Goal: Navigation & Orientation: Find specific page/section

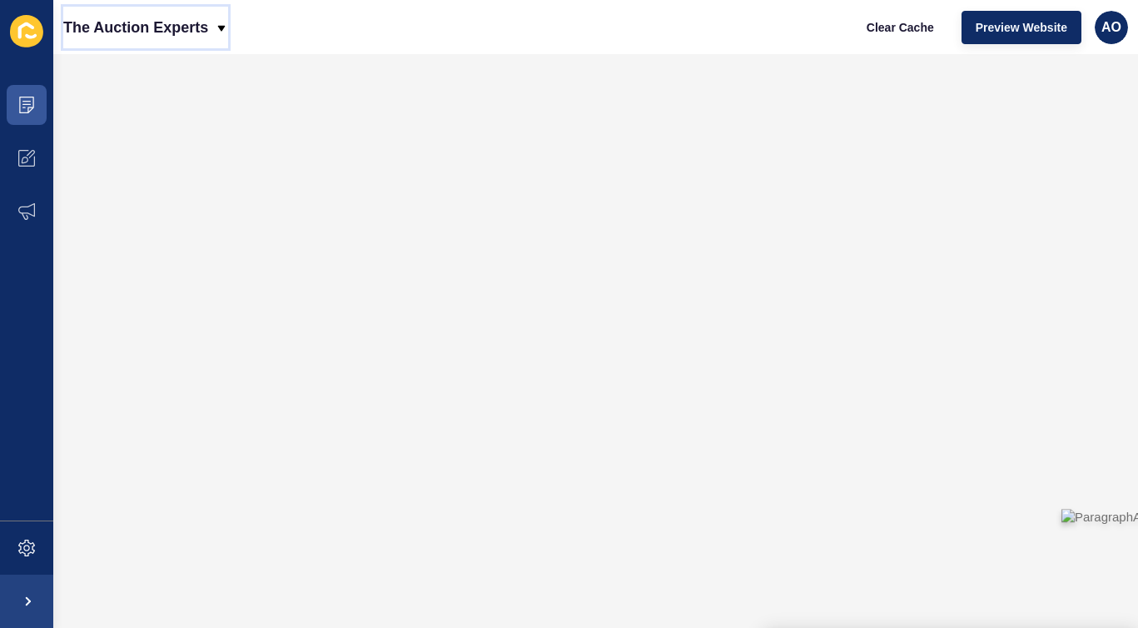
click at [222, 25] on icon at bounding box center [221, 28] width 7 height 6
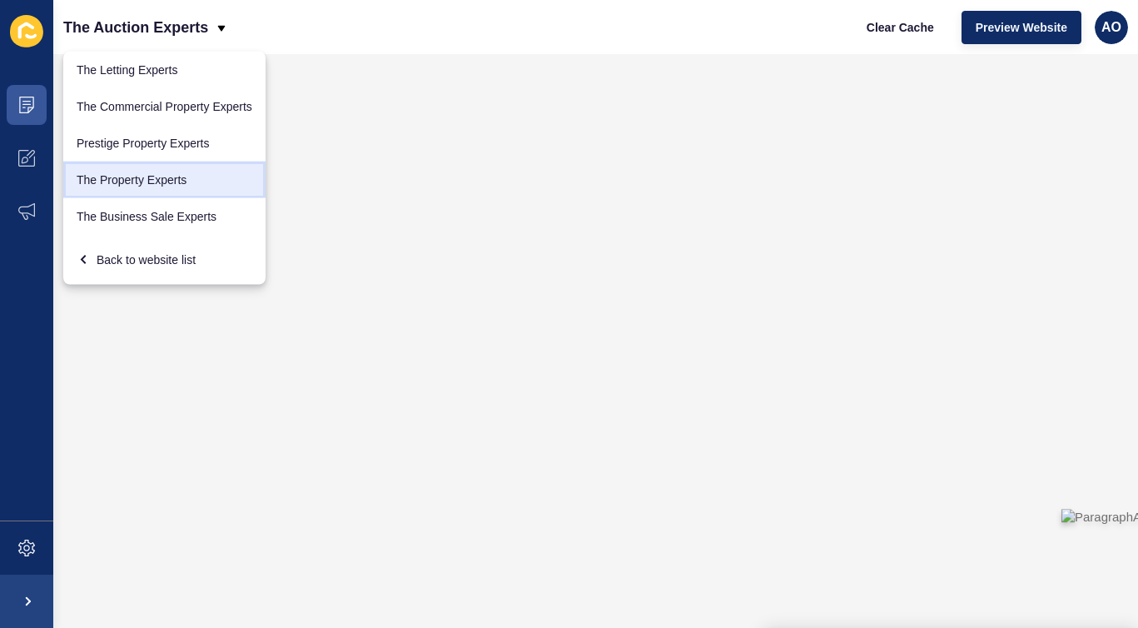
click at [174, 173] on link "The Property Experts" at bounding box center [164, 179] width 202 height 37
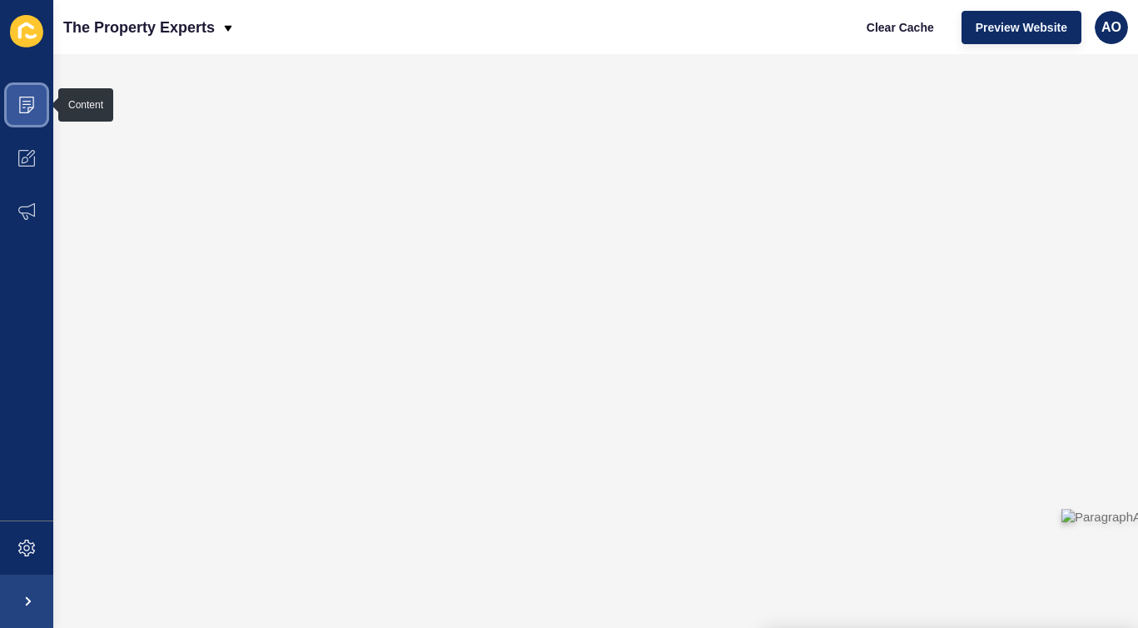
click at [24, 104] on icon at bounding box center [26, 104] width 8 height 1
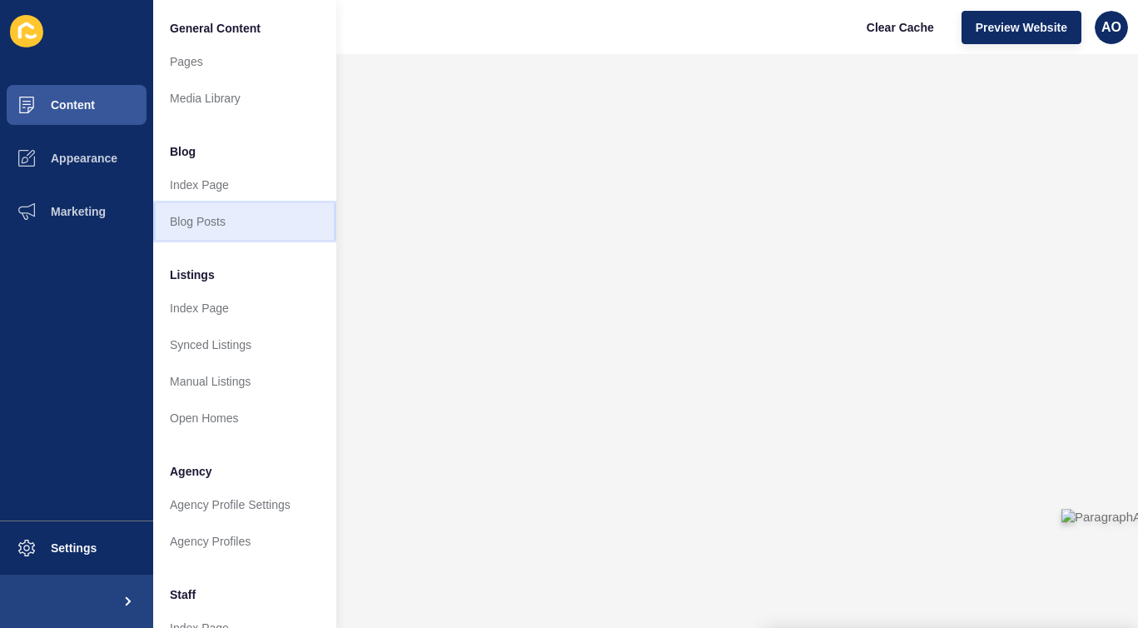
click at [208, 216] on link "Blog Posts" at bounding box center [244, 221] width 183 height 37
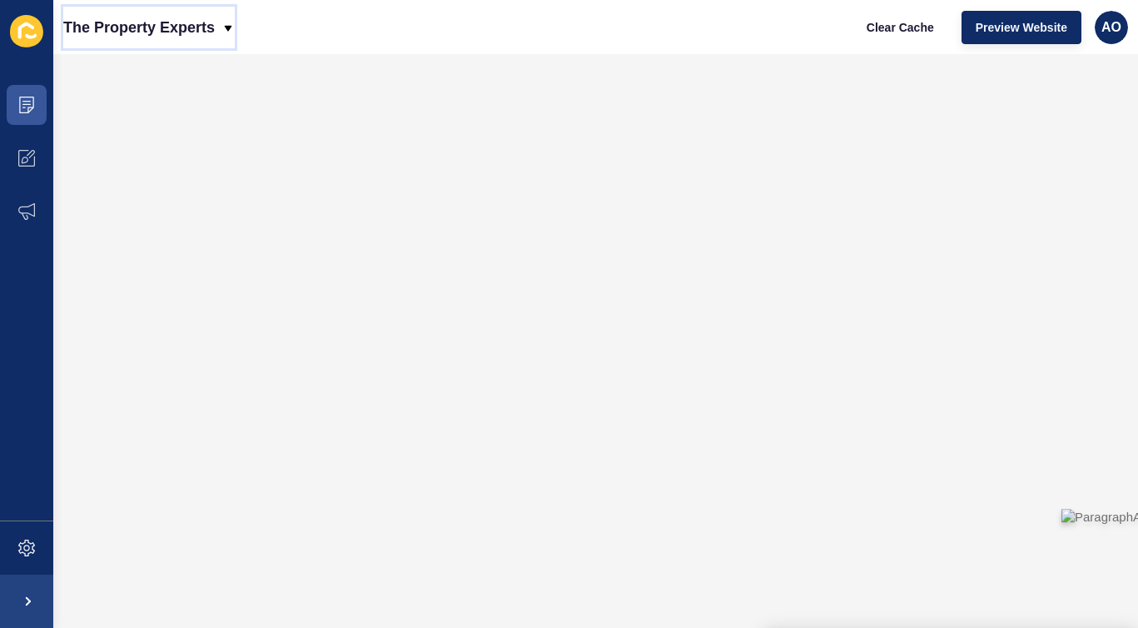
click at [231, 26] on icon at bounding box center [228, 28] width 7 height 6
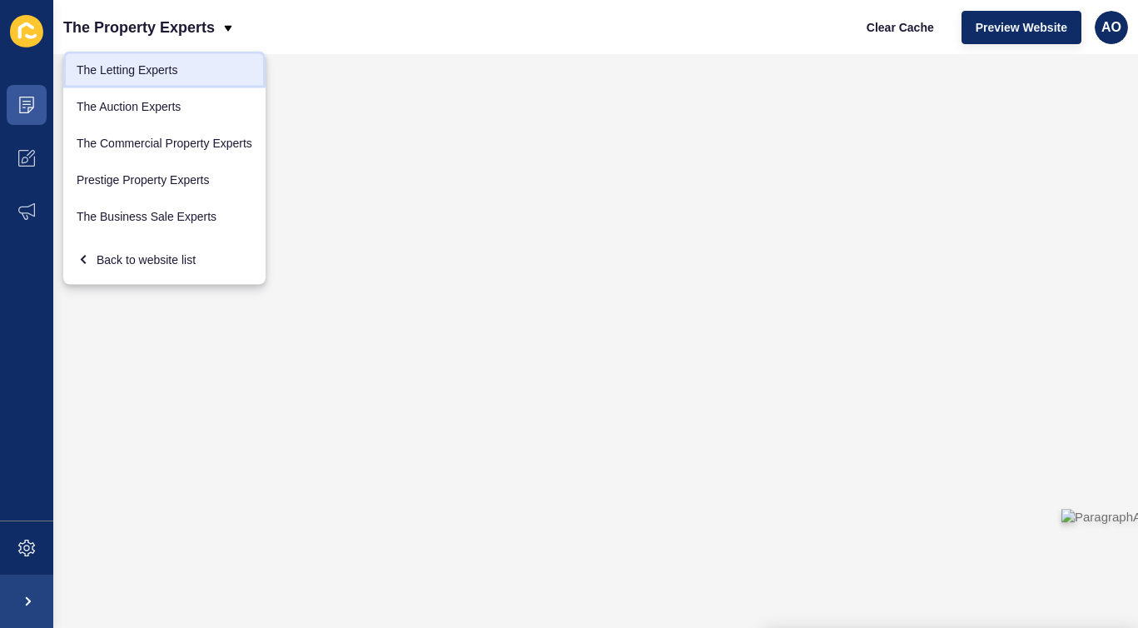
click at [191, 57] on link "The Letting Experts" at bounding box center [164, 70] width 202 height 37
